Goal: Task Accomplishment & Management: Use online tool/utility

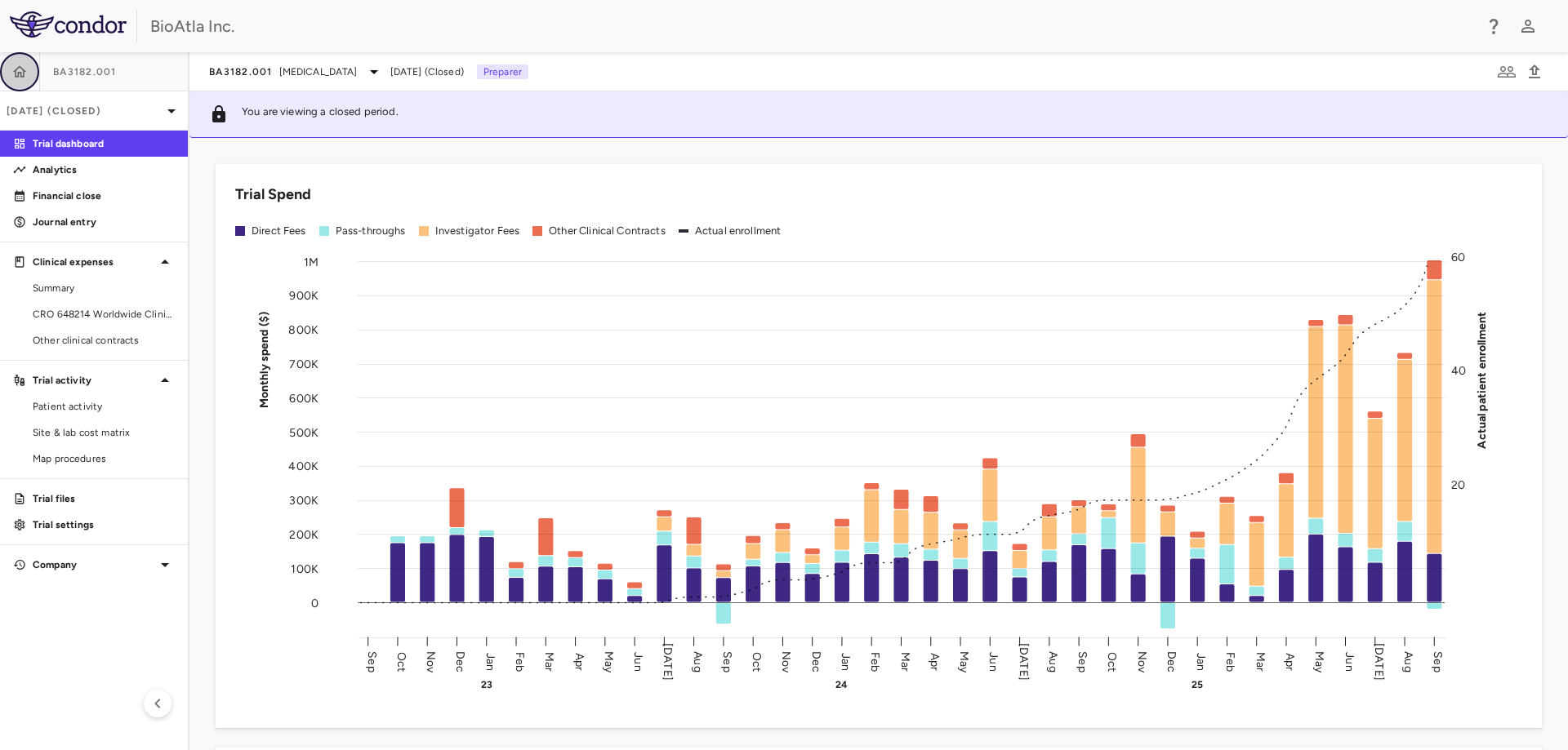
click at [21, 67] on icon "button" at bounding box center [20, 71] width 14 height 12
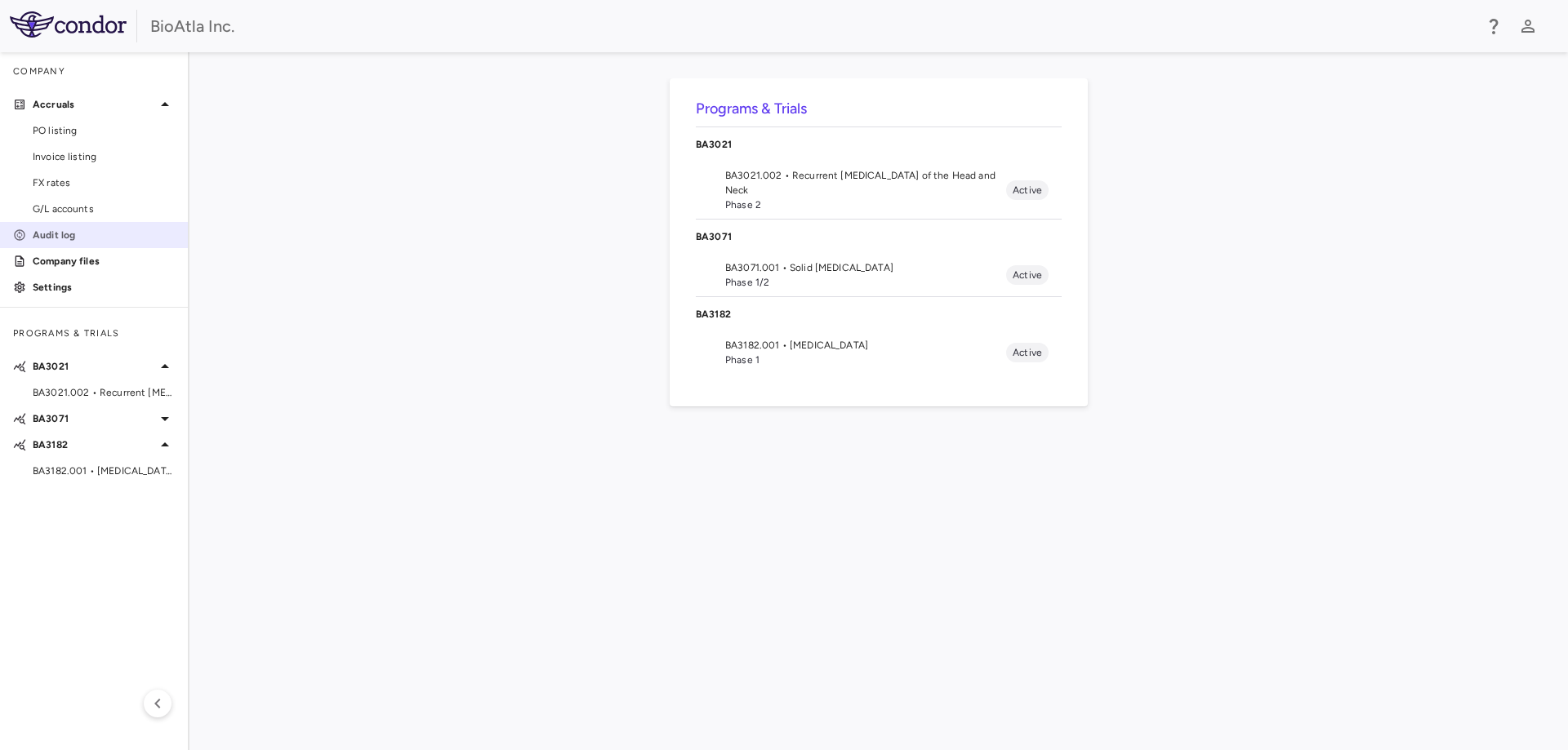
click at [49, 238] on p "Audit log" at bounding box center [104, 235] width 142 height 15
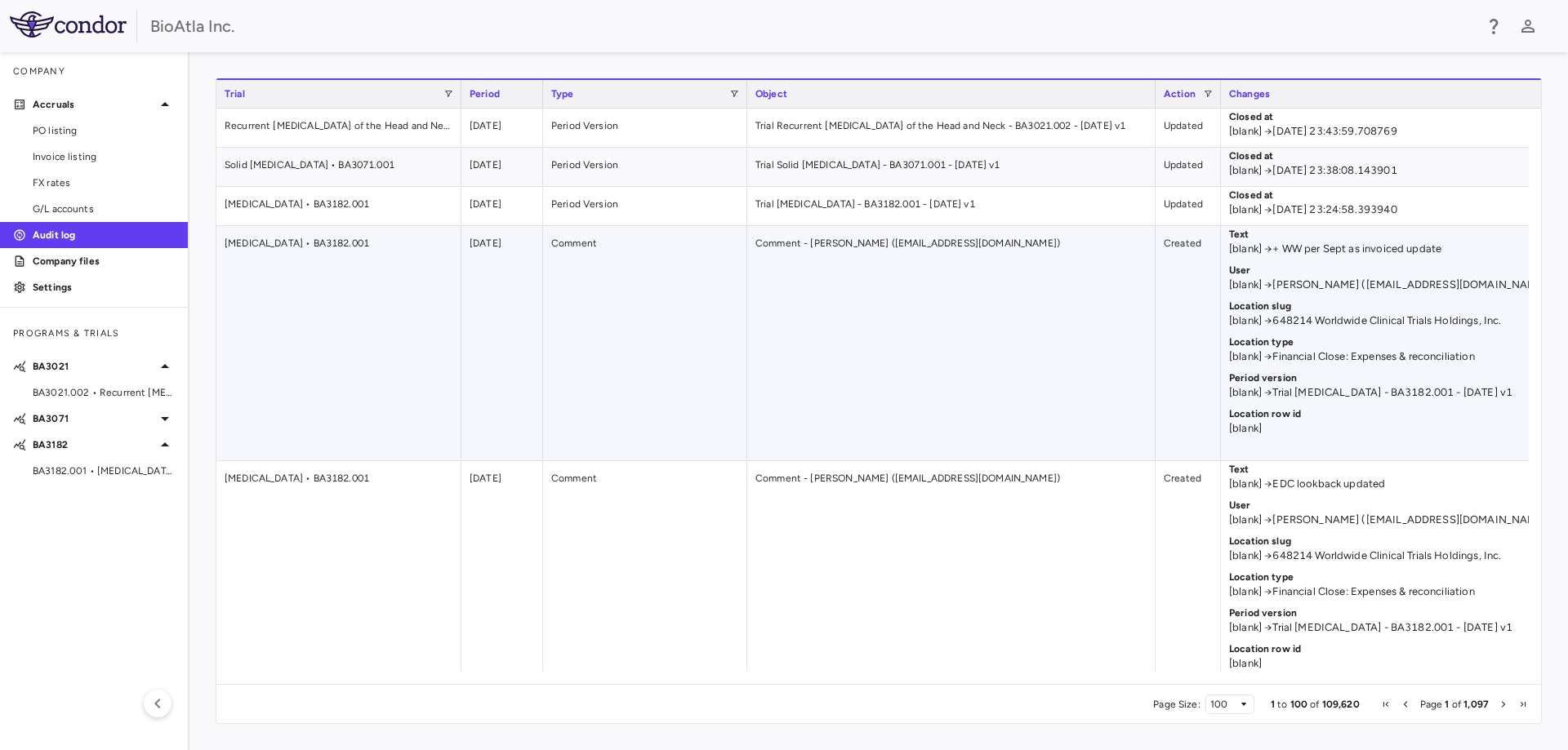
click at [921, 370] on div "Comment - [PERSON_NAME] ([EMAIL_ADDRESS][DOMAIN_NAME])" at bounding box center [951, 343] width 408 height 234
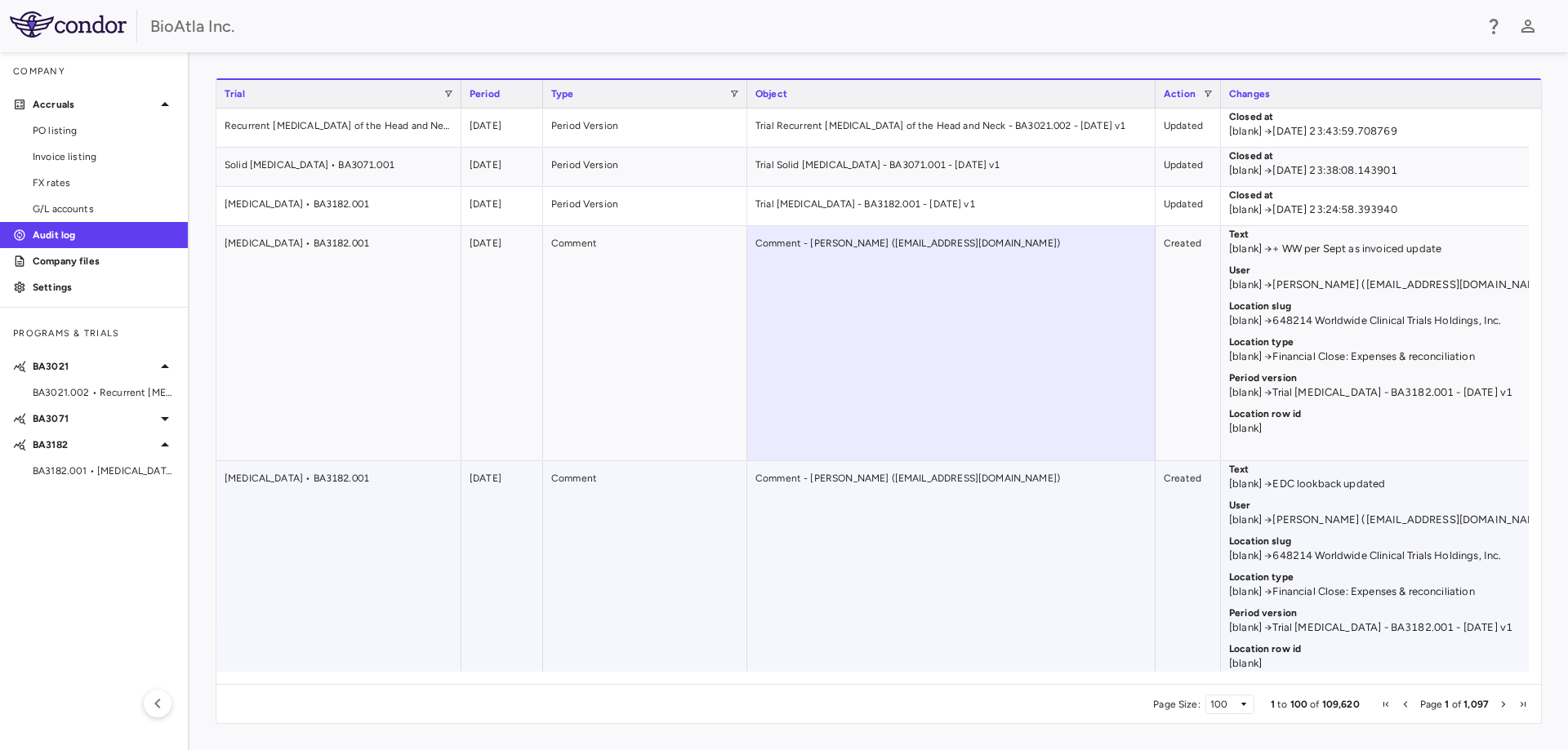
click at [643, 536] on div "Comment" at bounding box center [645, 578] width 204 height 234
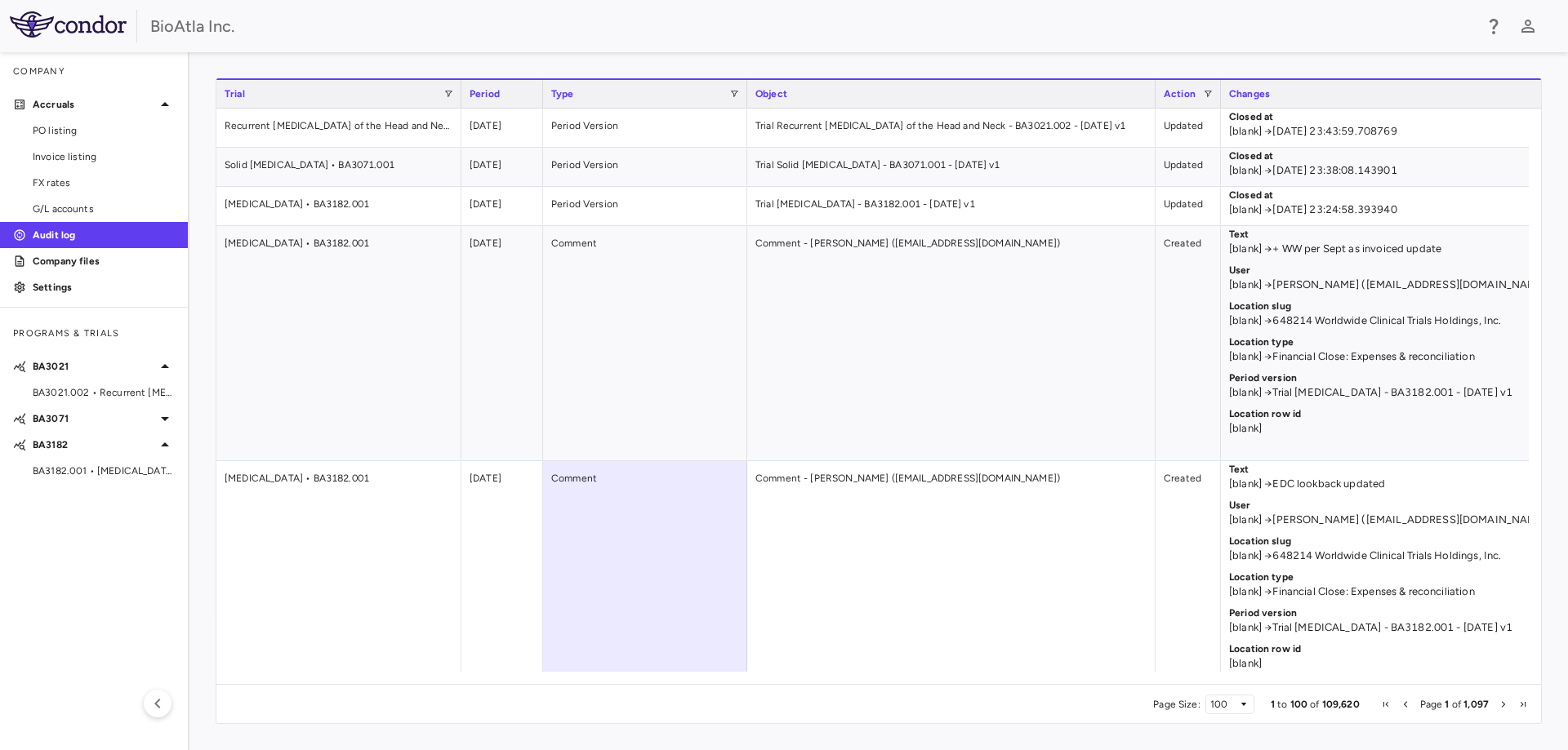
click at [1504, 704] on span "Next Page" at bounding box center [1503, 705] width 10 height 10
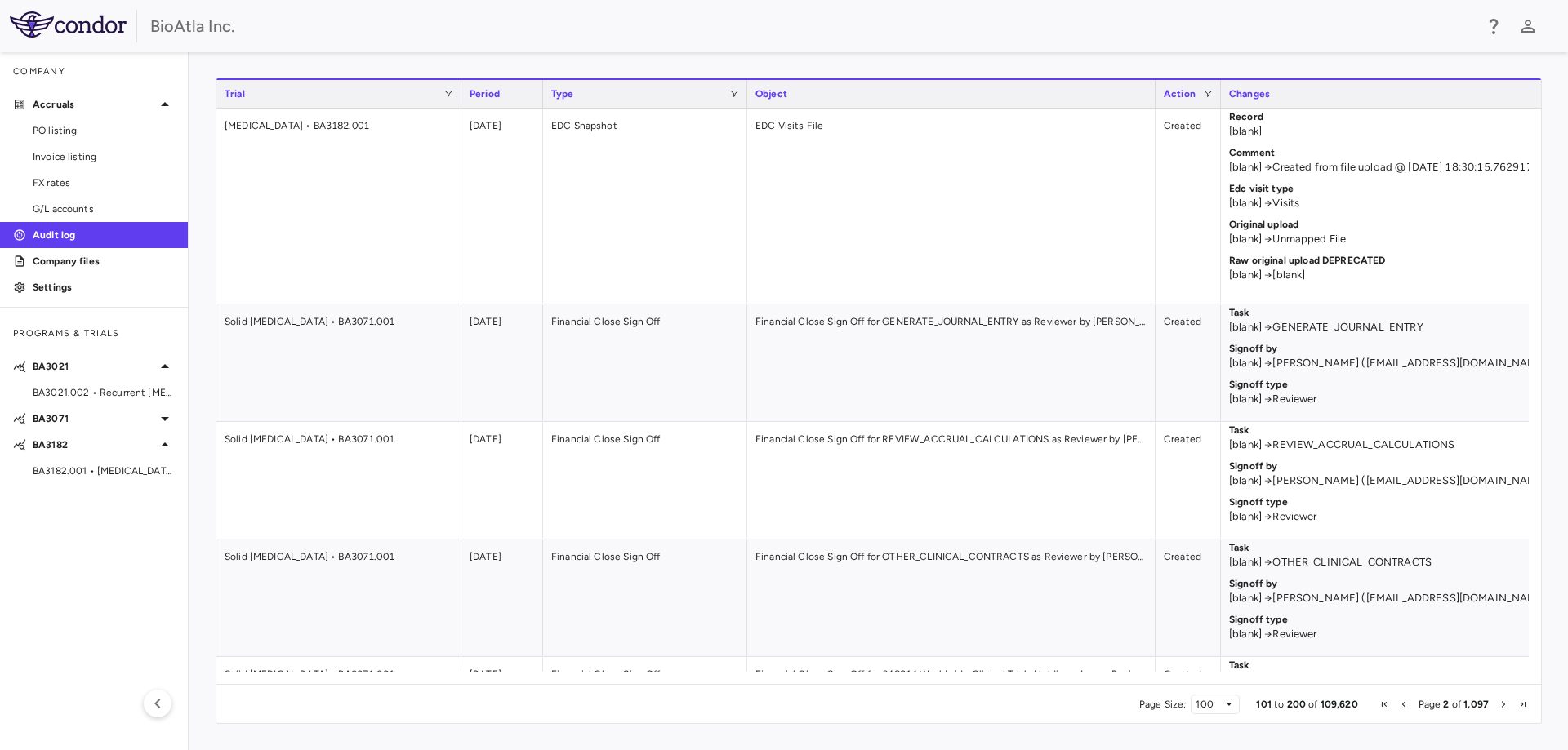
click at [1504, 707] on span "Next Page" at bounding box center [1503, 705] width 10 height 10
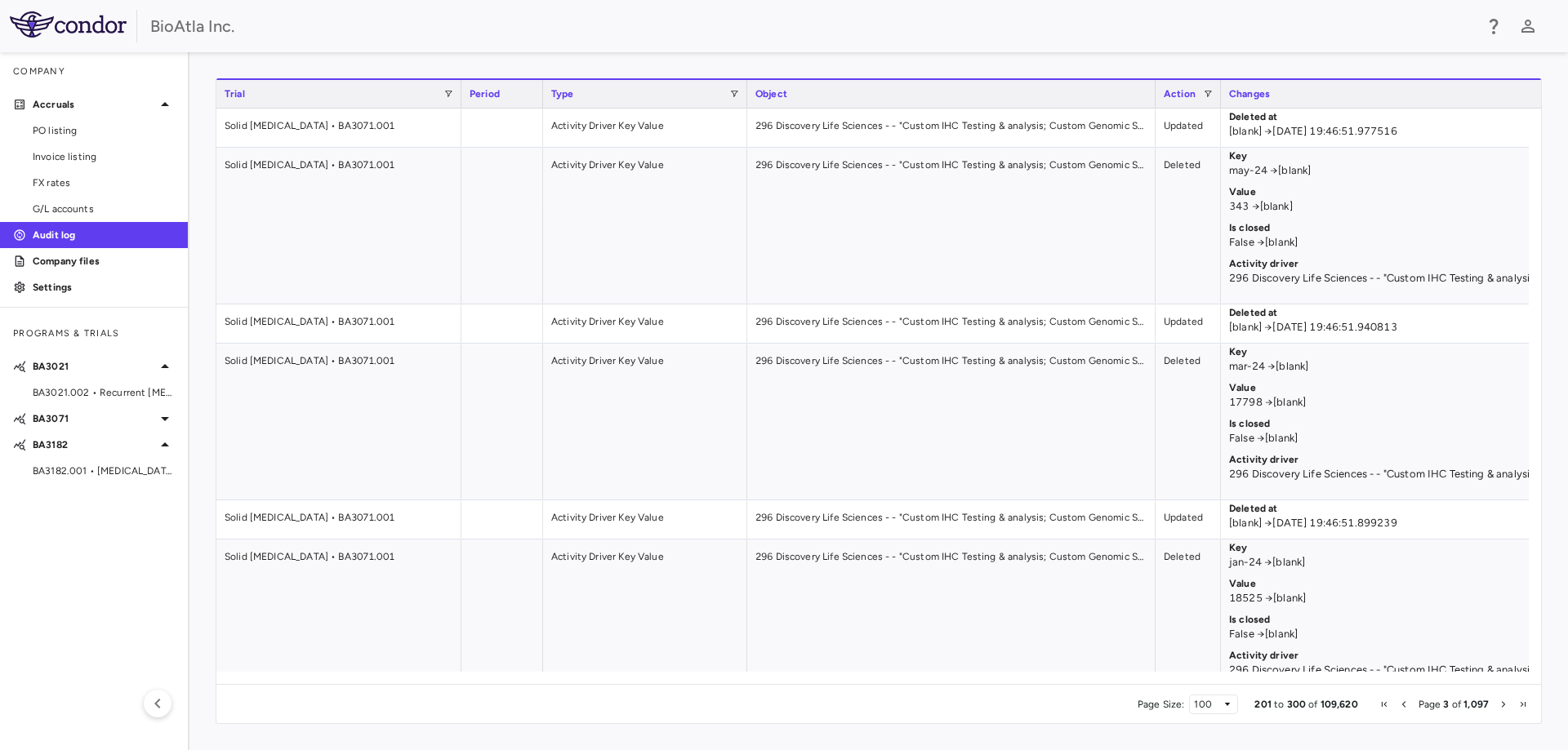
click at [1502, 704] on span "Next Page" at bounding box center [1503, 705] width 10 height 10
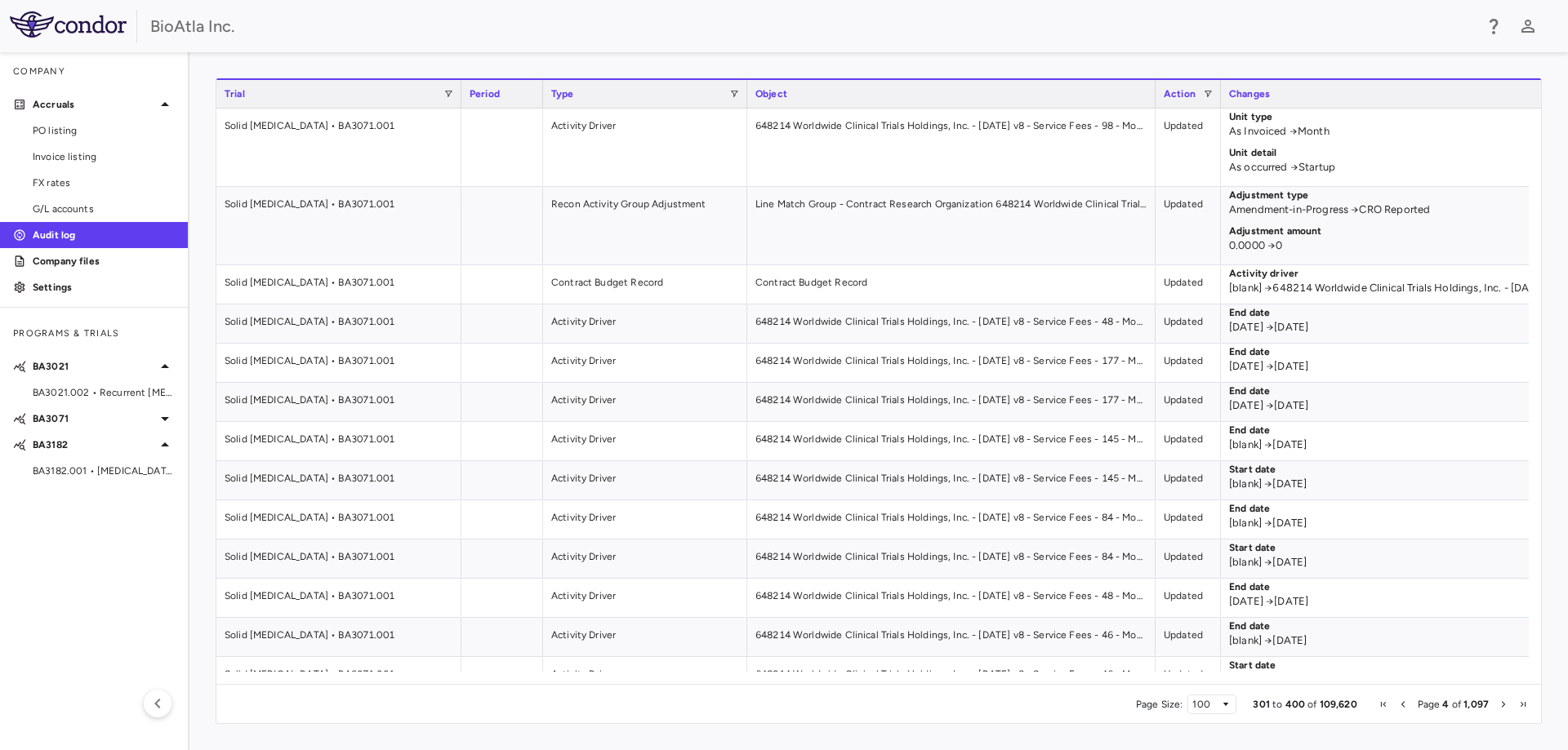
click at [1502, 704] on span "Next Page" at bounding box center [1503, 705] width 10 height 10
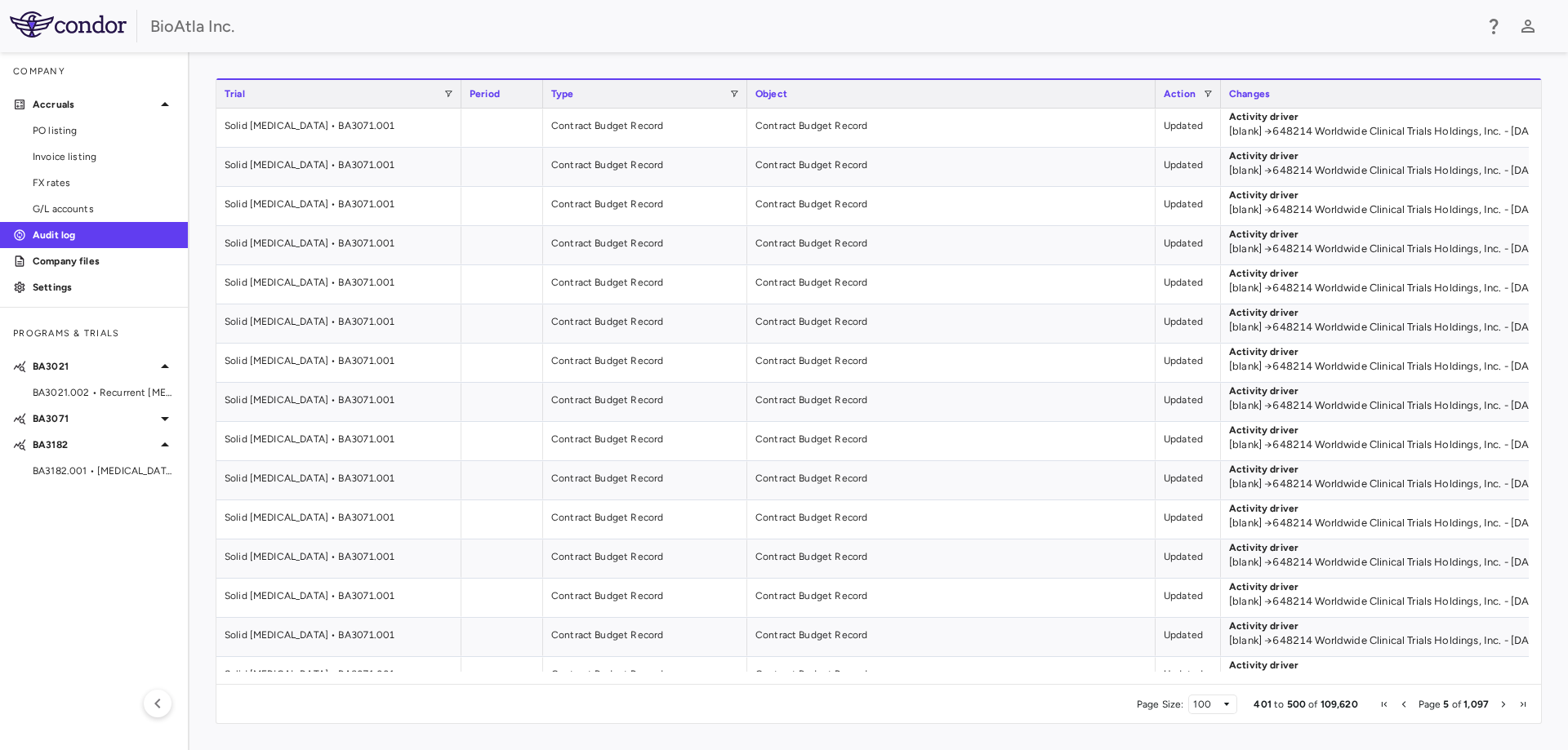
click at [1502, 704] on span "Next Page" at bounding box center [1503, 705] width 10 height 10
click at [1505, 702] on span "Next Page" at bounding box center [1503, 705] width 10 height 10
click at [1501, 702] on span "Next Page" at bounding box center [1503, 705] width 10 height 10
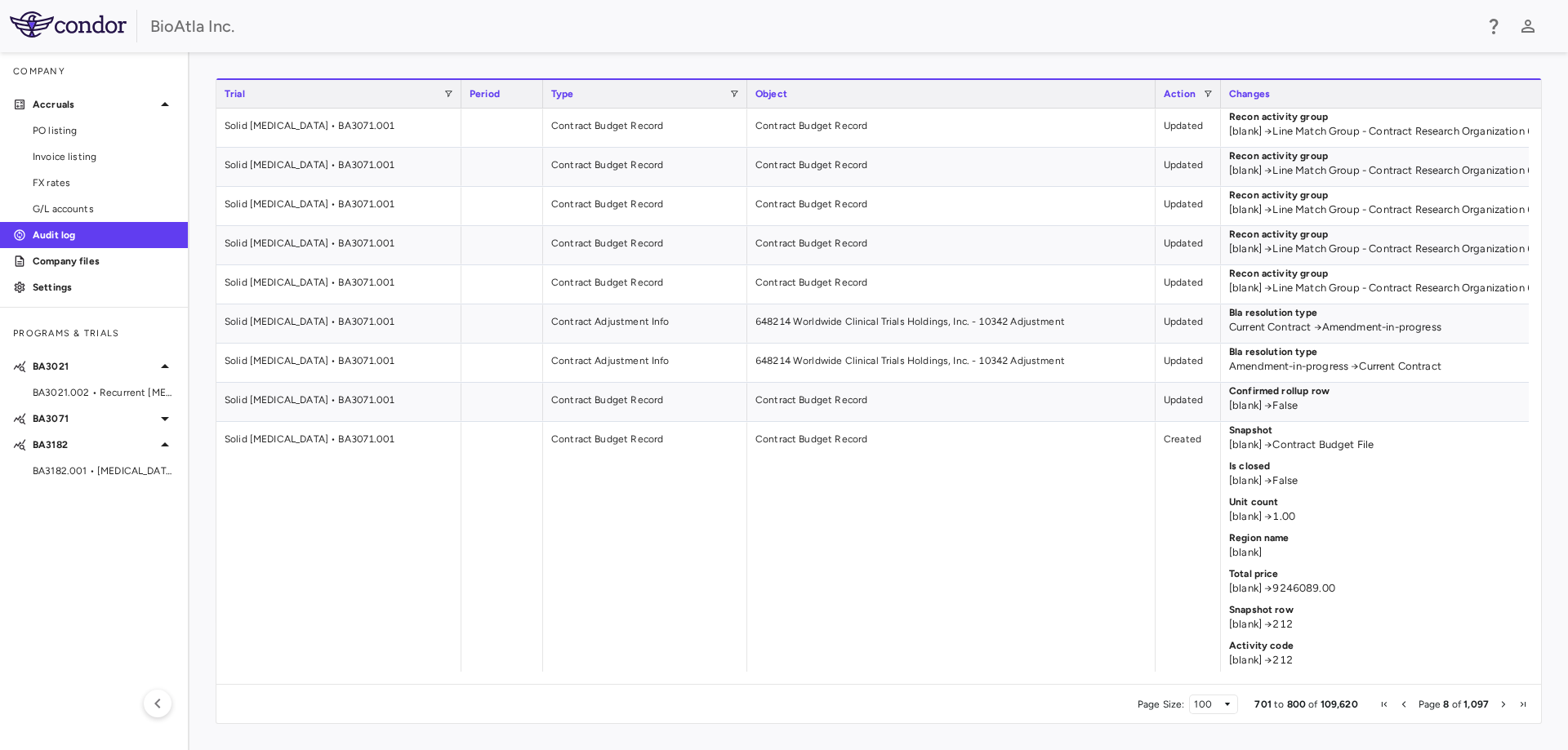
click at [1501, 702] on span "Next Page" at bounding box center [1503, 705] width 10 height 10
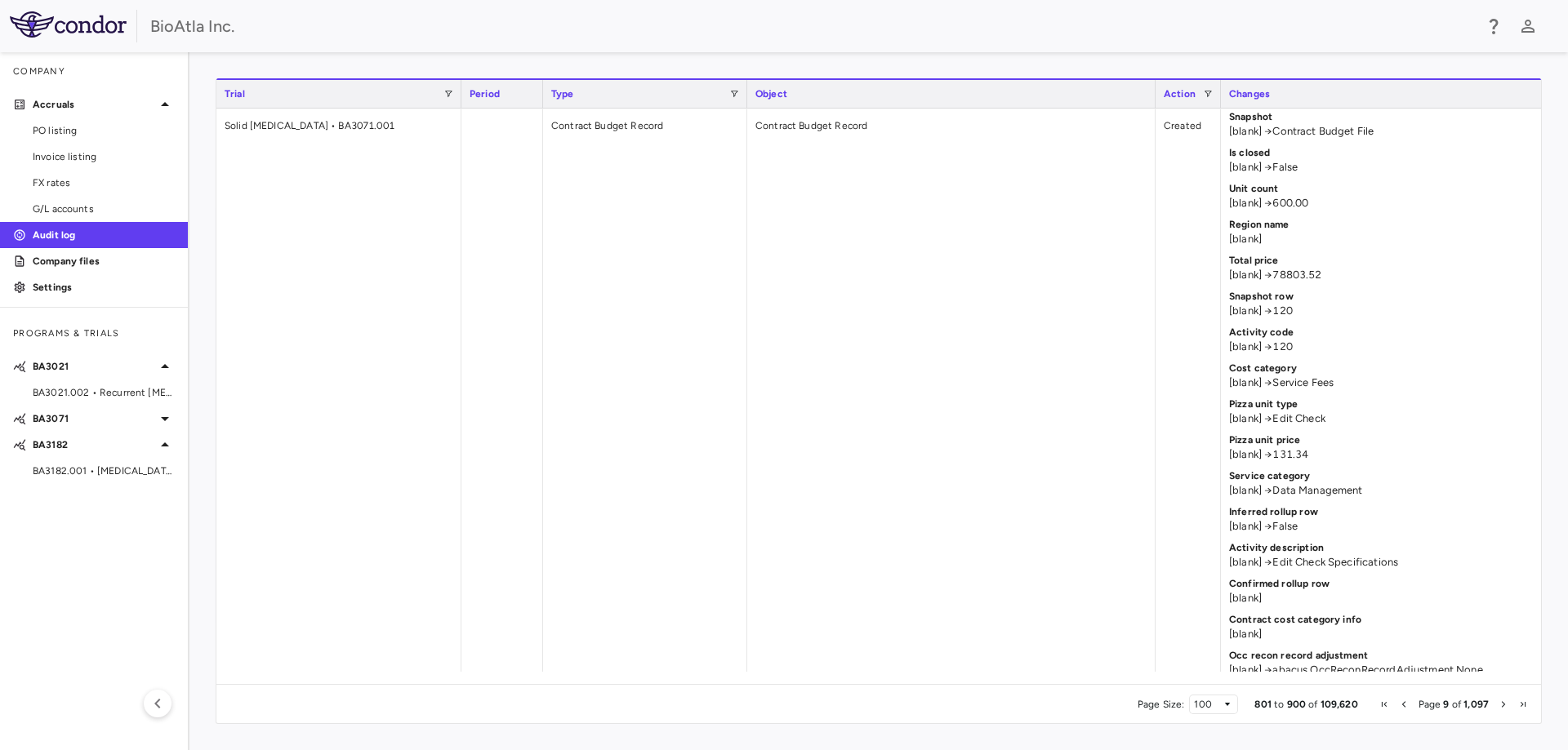
click at [1499, 704] on span "Next Page" at bounding box center [1503, 705] width 10 height 10
click at [1502, 703] on span "Next Page" at bounding box center [1503, 705] width 10 height 10
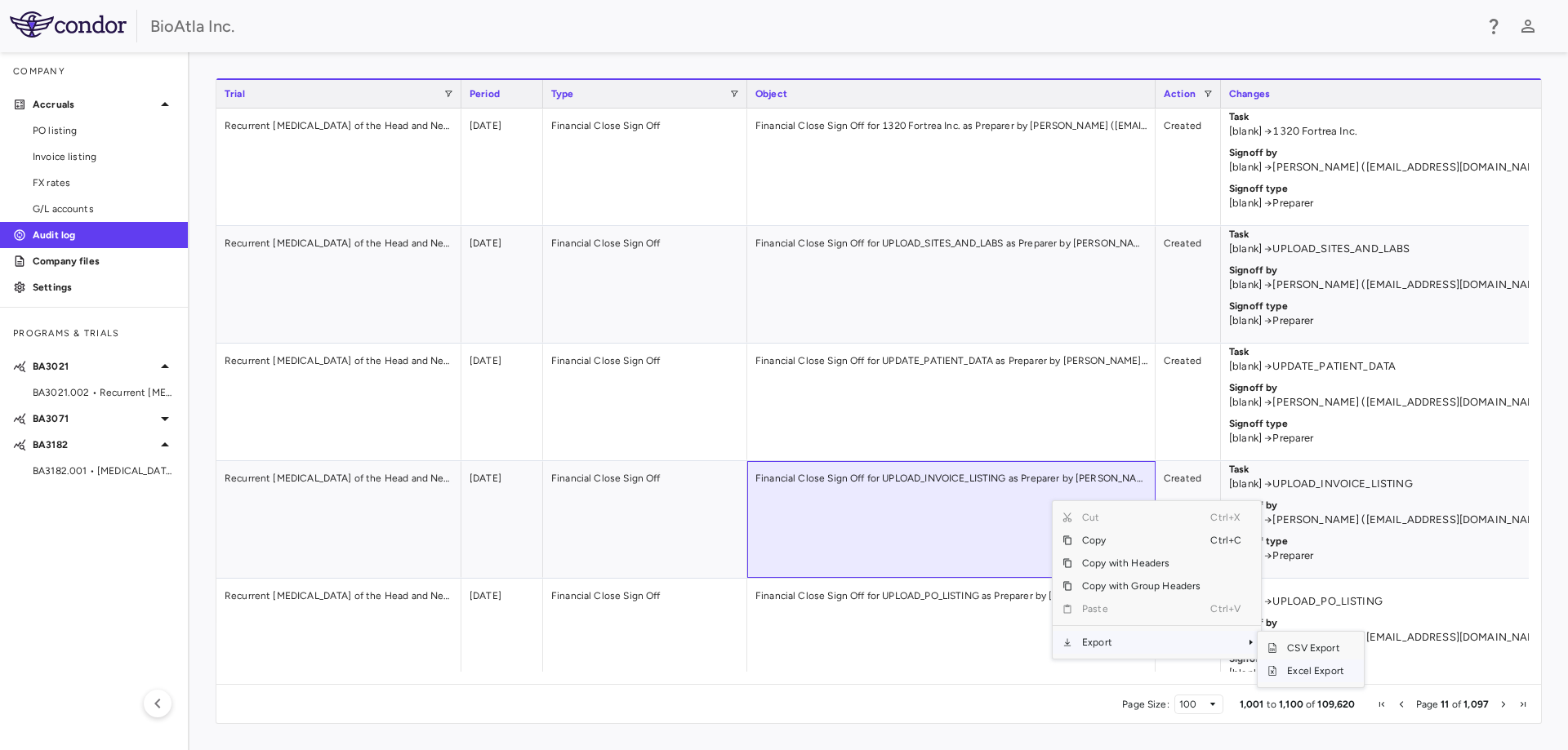
click at [1306, 669] on span "Excel Export" at bounding box center [1315, 671] width 77 height 23
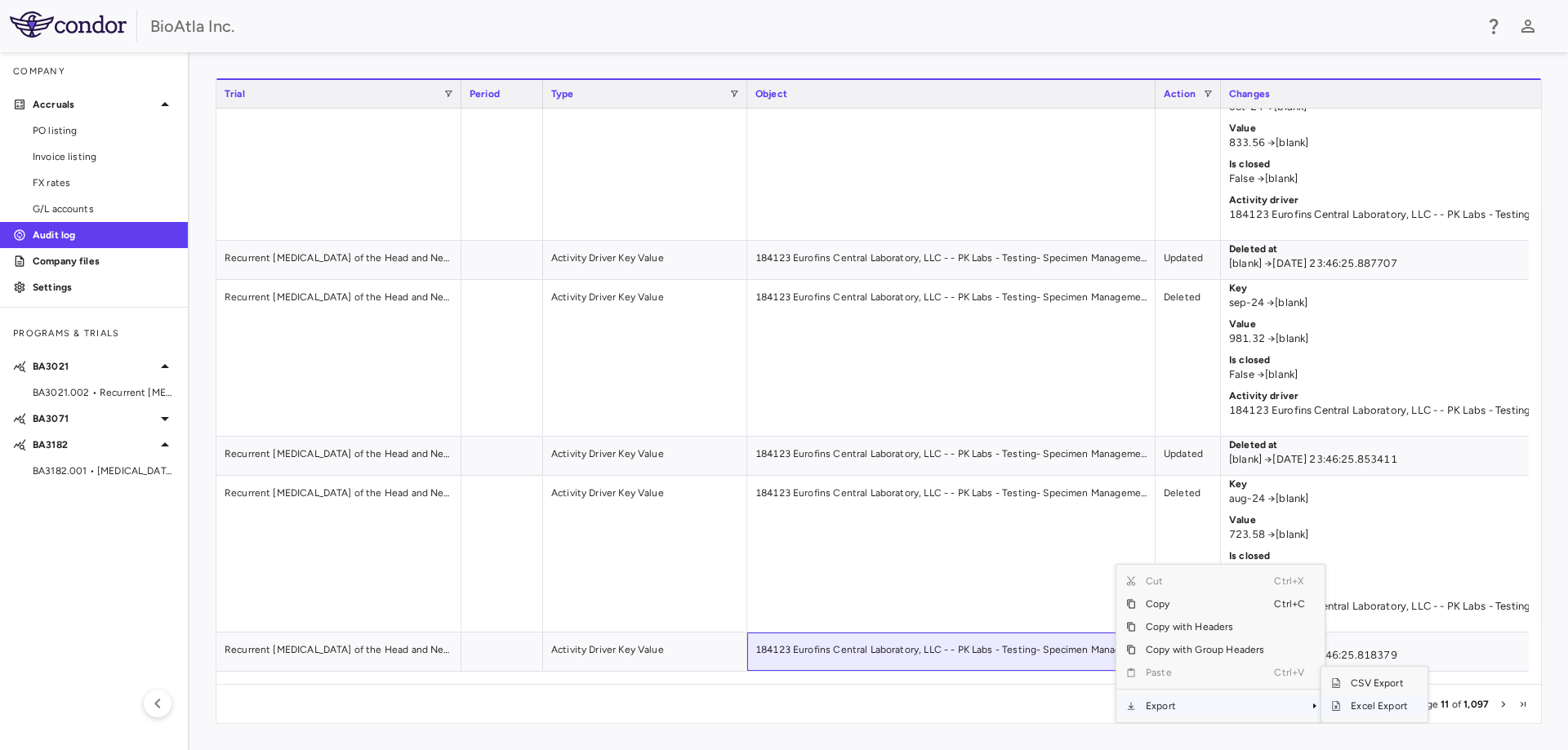
click at [1351, 701] on span "Excel Export" at bounding box center [1379, 706] width 77 height 23
